Goal: Transaction & Acquisition: Purchase product/service

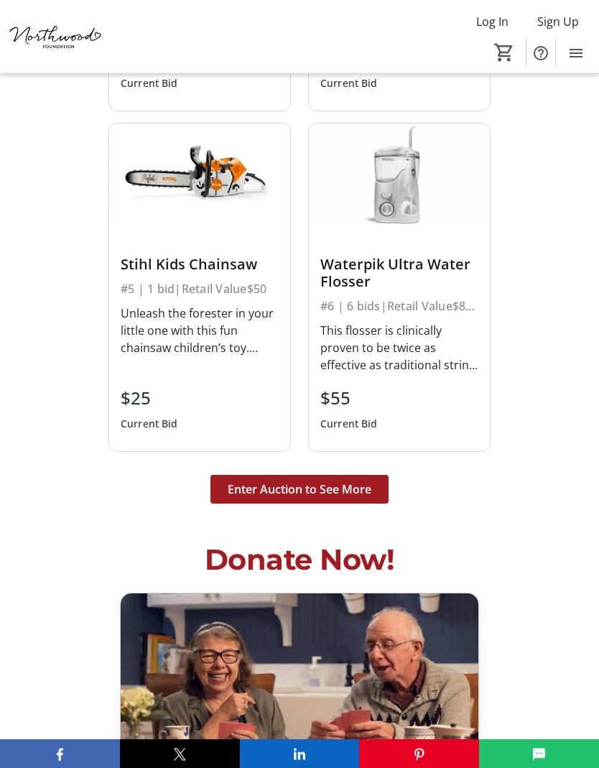
scroll to position [3733, 0]
click at [325, 480] on span "Enter Auction to See More" at bounding box center [300, 488] width 144 height 17
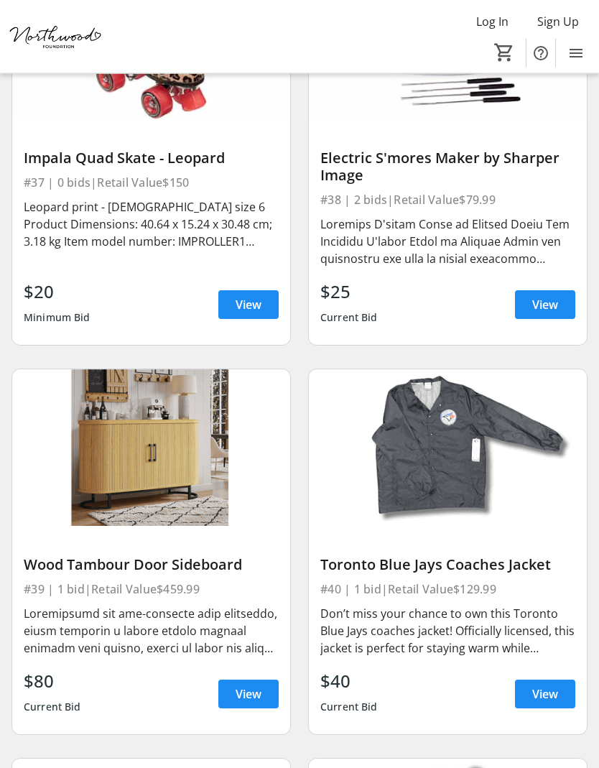
scroll to position [7470, 0]
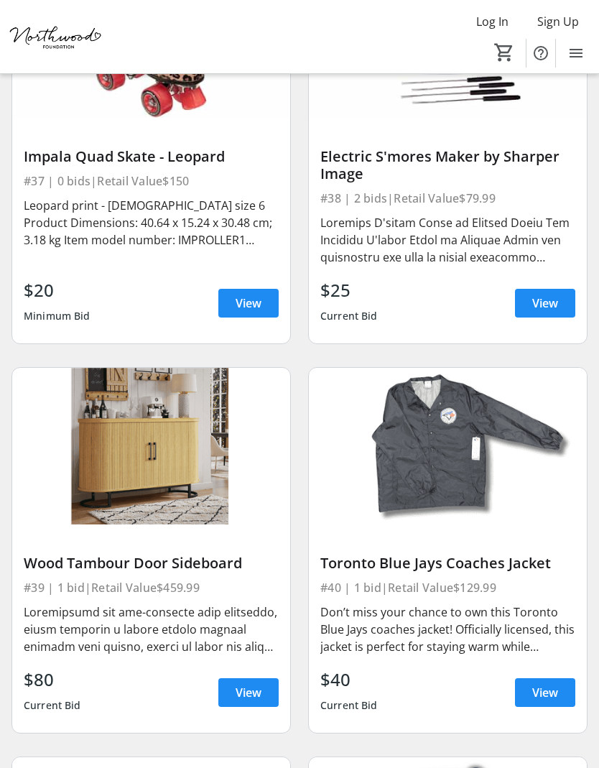
click at [254, 684] on span "View" at bounding box center [249, 692] width 26 height 17
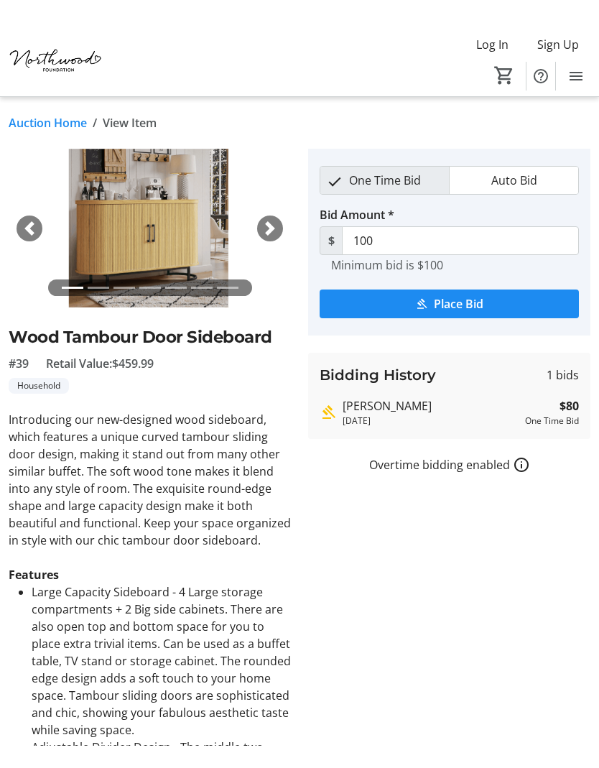
scroll to position [6, 0]
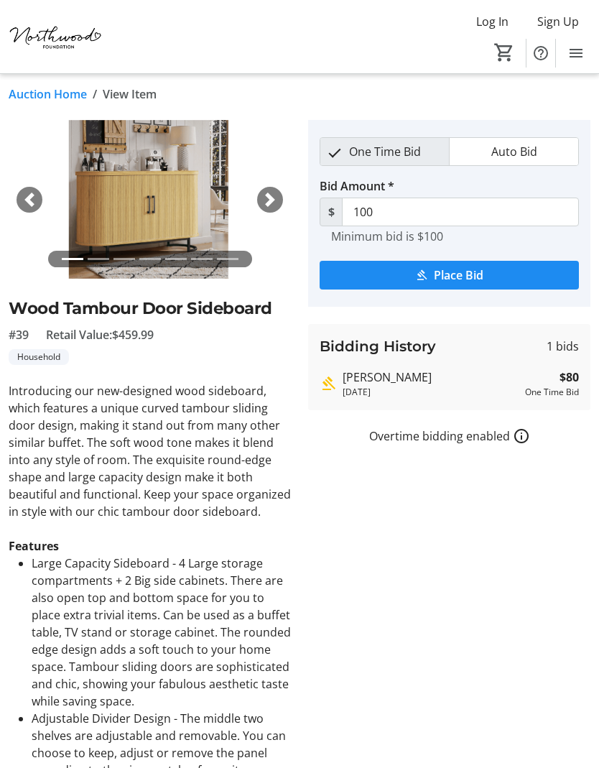
click at [419, 532] on tr-auction-item-bidding-ui "One Time Bid Auto Bid Bid Amount * $ 100 Minimum bid is $100 Place Bid Bidding …" at bounding box center [448, 627] width 299 height 1015
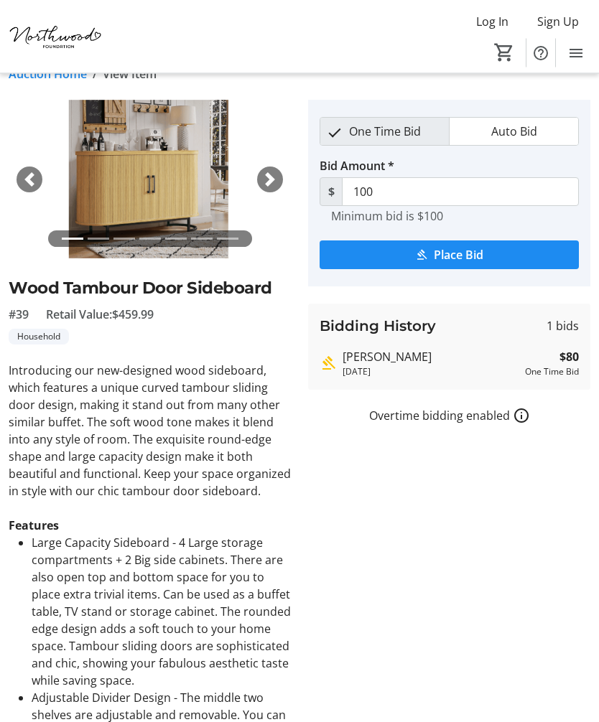
scroll to position [0, 0]
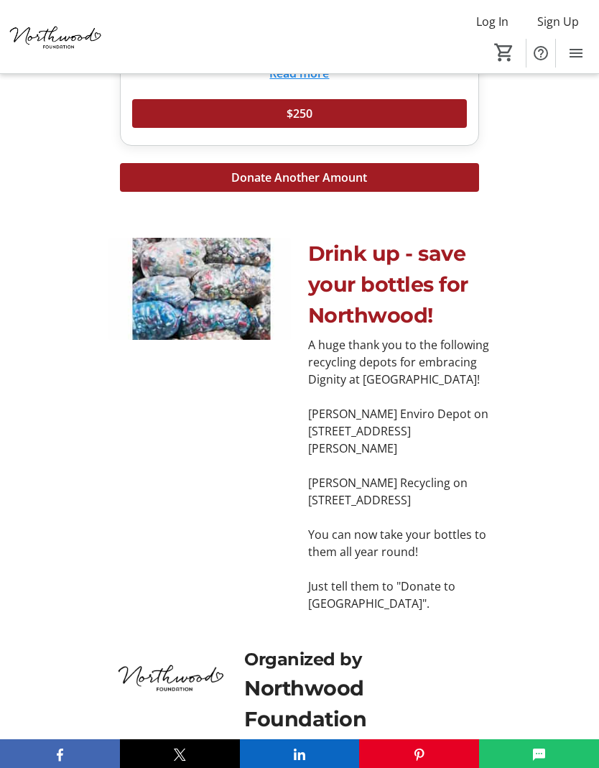
scroll to position [5937, 0]
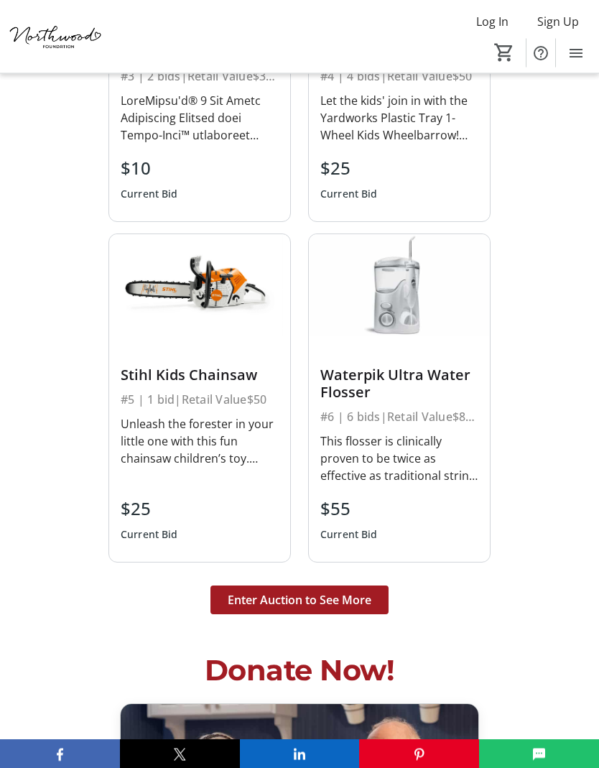
click at [311, 592] on span "Enter Auction to See More" at bounding box center [300, 600] width 144 height 17
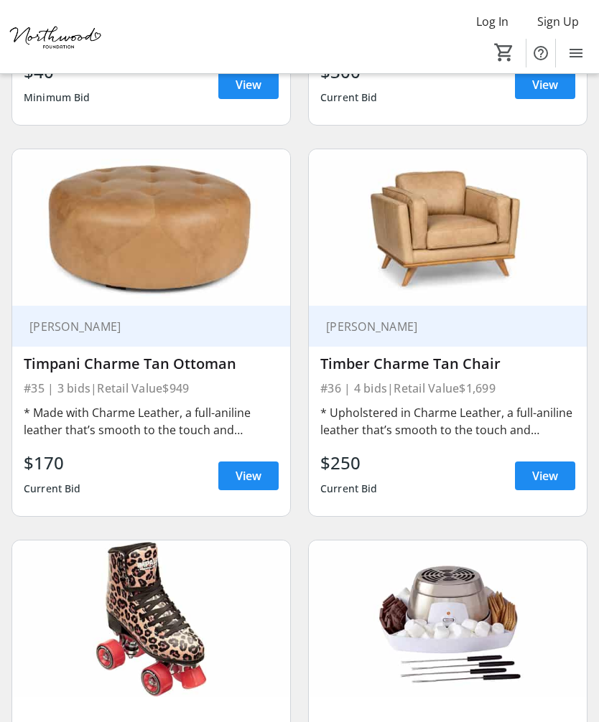
scroll to position [6863, 0]
